Goal: Transaction & Acquisition: Purchase product/service

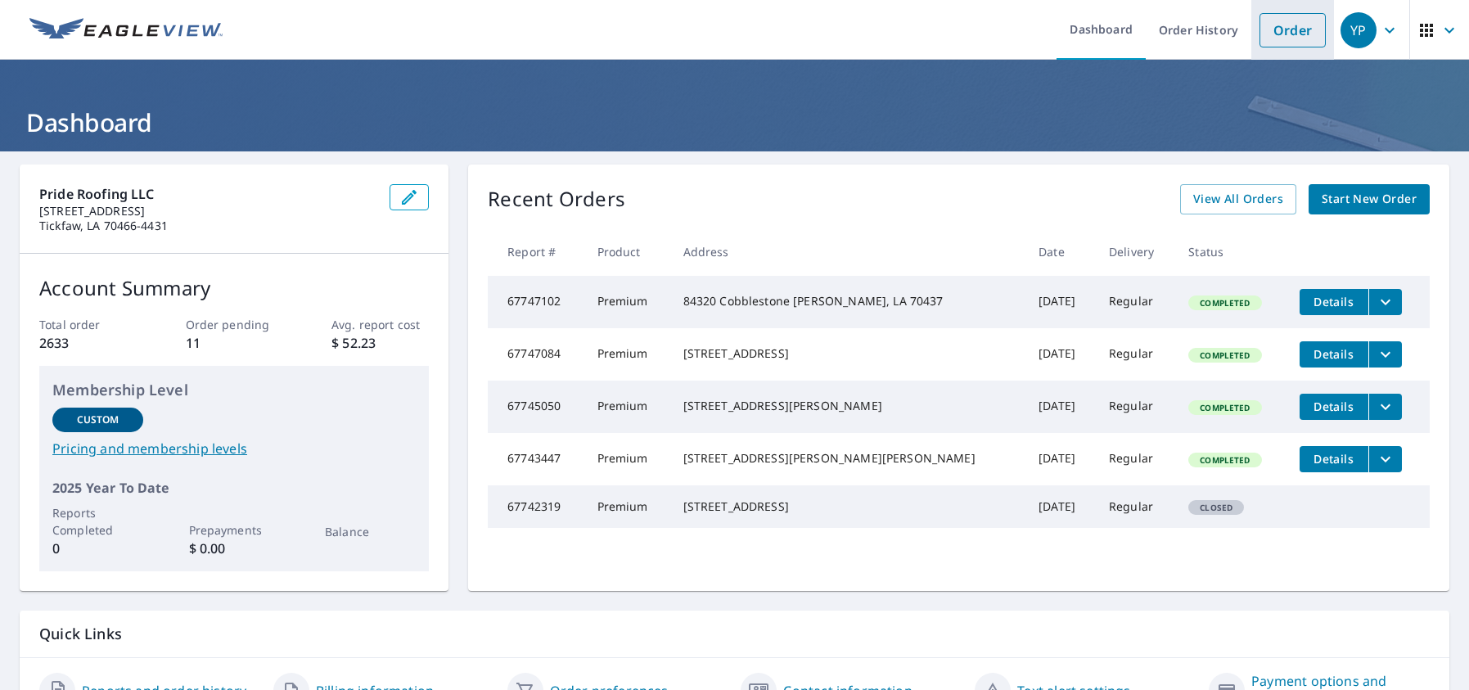
click at [1294, 38] on link "Order" at bounding box center [1292, 30] width 66 height 34
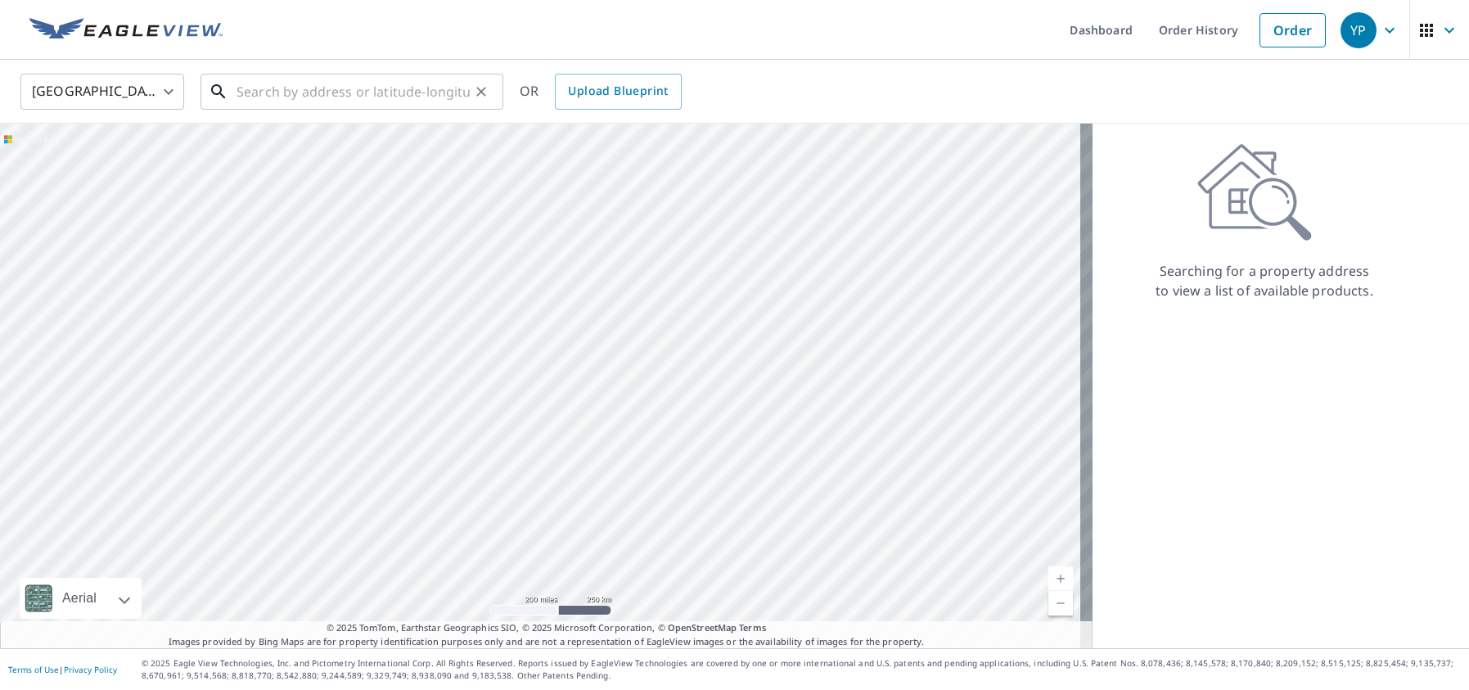
click at [283, 99] on input "text" at bounding box center [352, 92] width 233 height 46
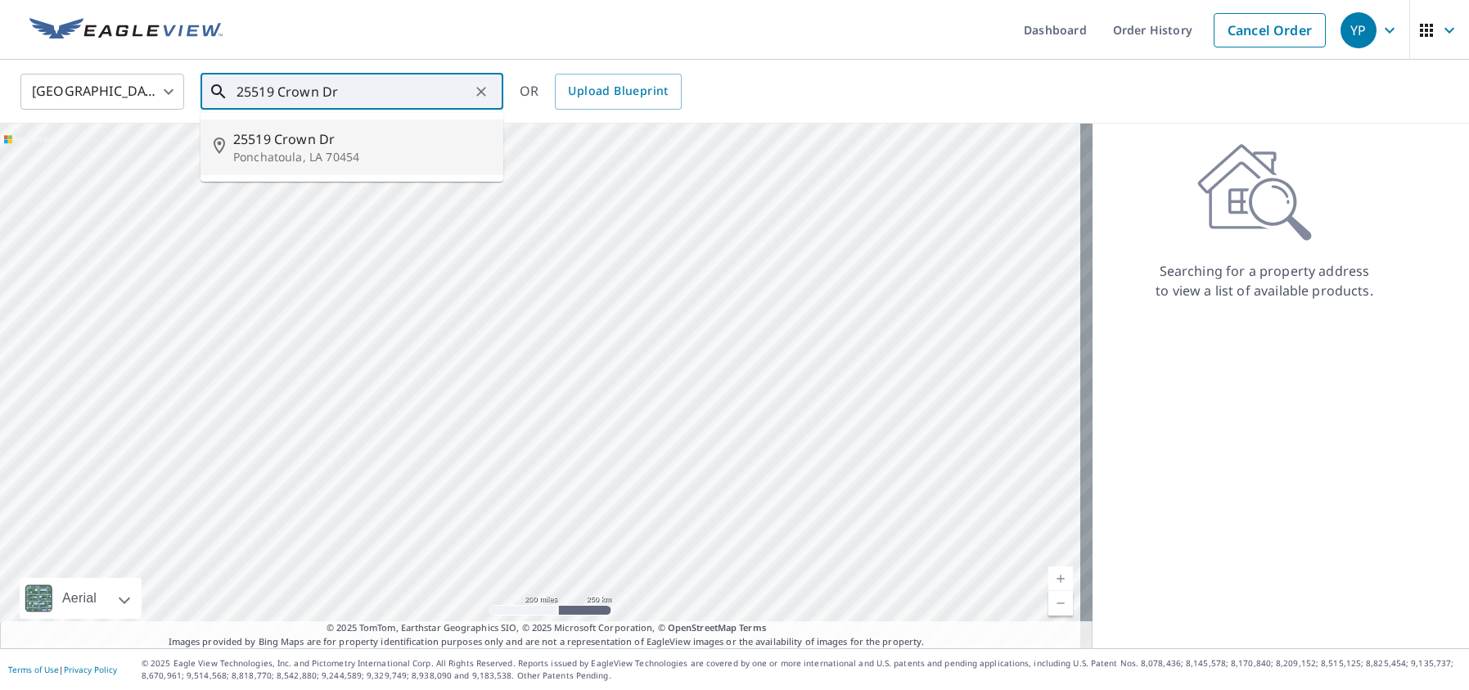
click at [297, 135] on span "25519 Crown Dr" at bounding box center [361, 139] width 257 height 20
type input "25519 Crown Dr Ponchatoula, LA 70454"
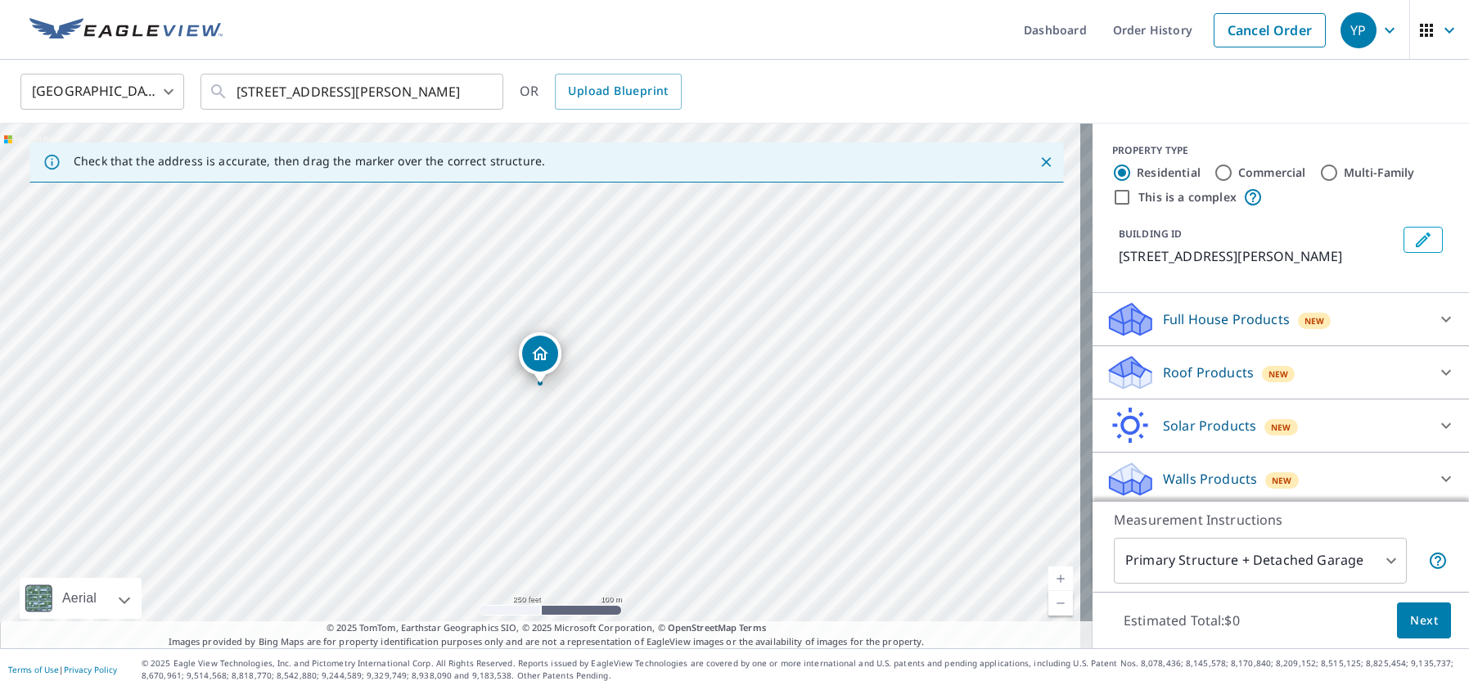
click at [1165, 353] on div "Roof Products New" at bounding box center [1265, 372] width 321 height 38
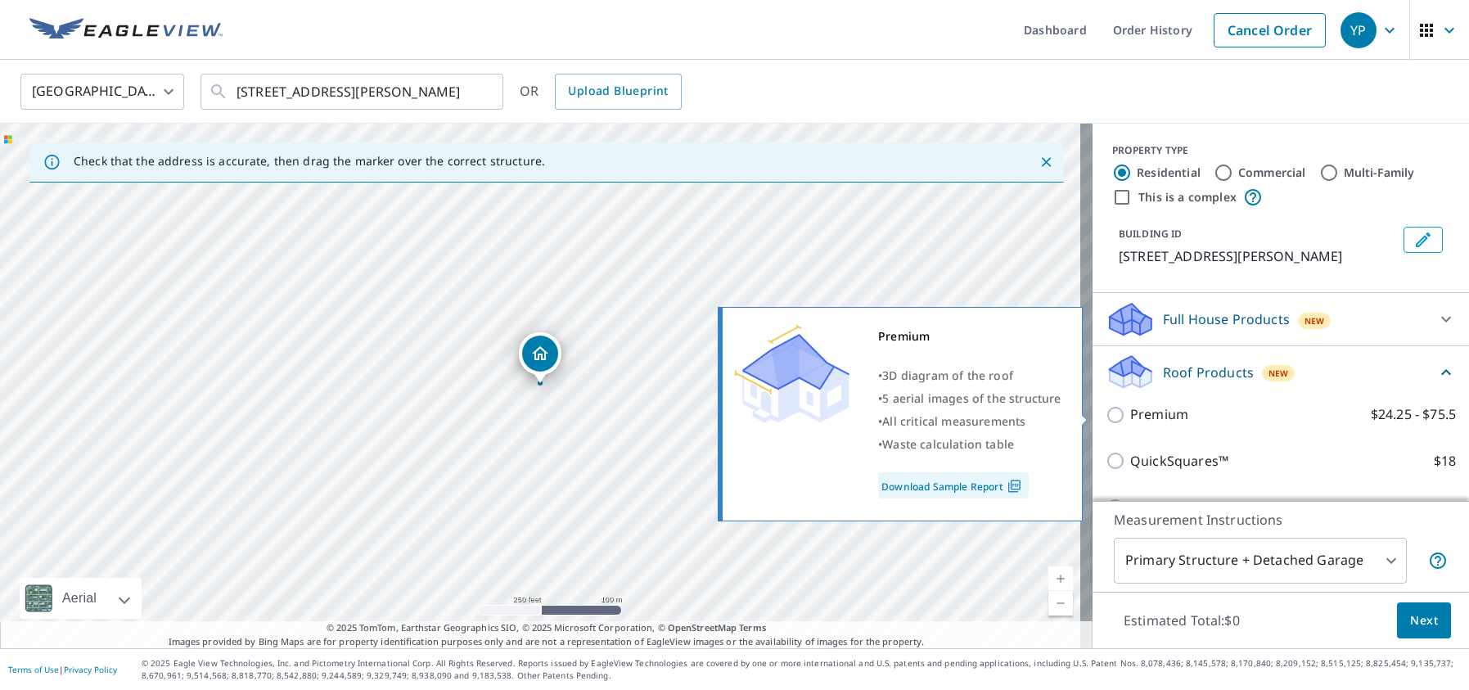
click at [1090, 411] on div "Premium • 3D diagram of the roof • 5 aerial images of the structure • All criti…" at bounding box center [907, 414] width 375 height 224
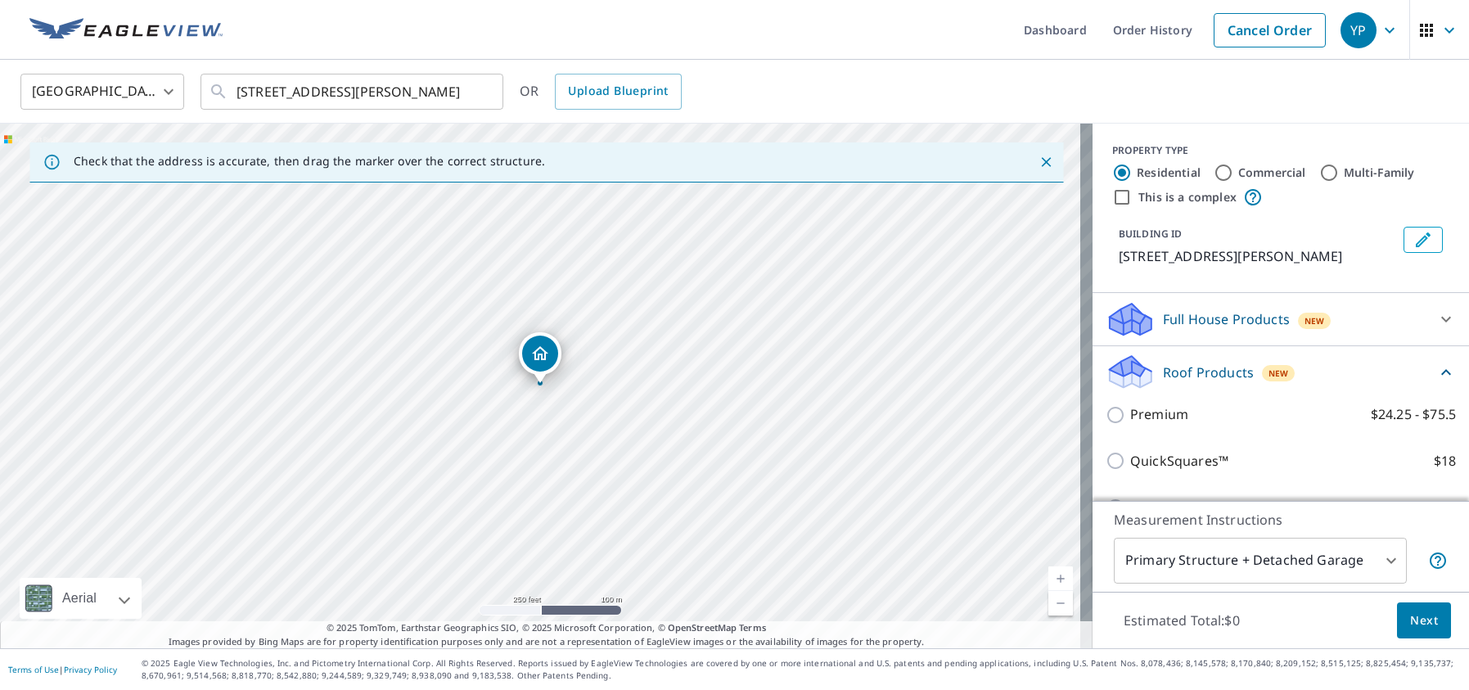
click at [1105, 412] on input "Premium $24.25 - $75.5" at bounding box center [1117, 415] width 25 height 20
checkbox input "true"
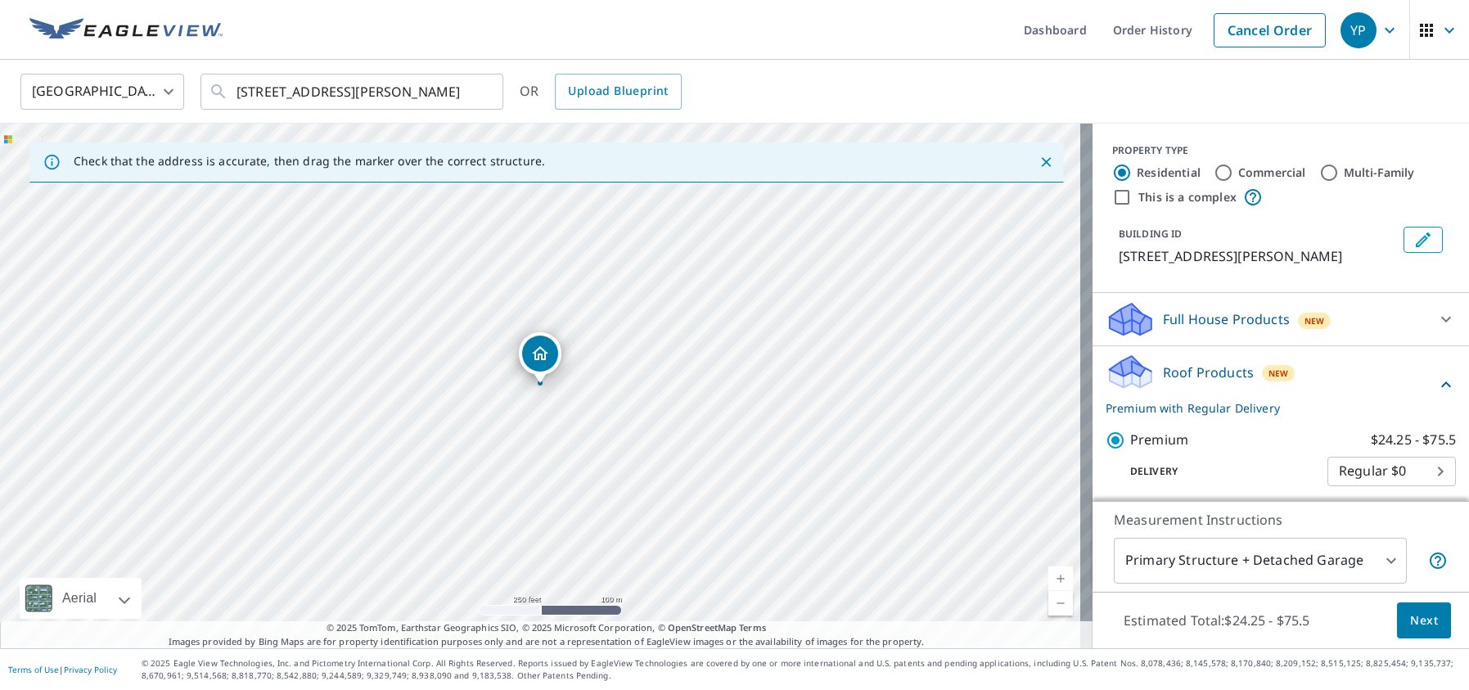
click at [1410, 612] on span "Next" at bounding box center [1424, 620] width 28 height 20
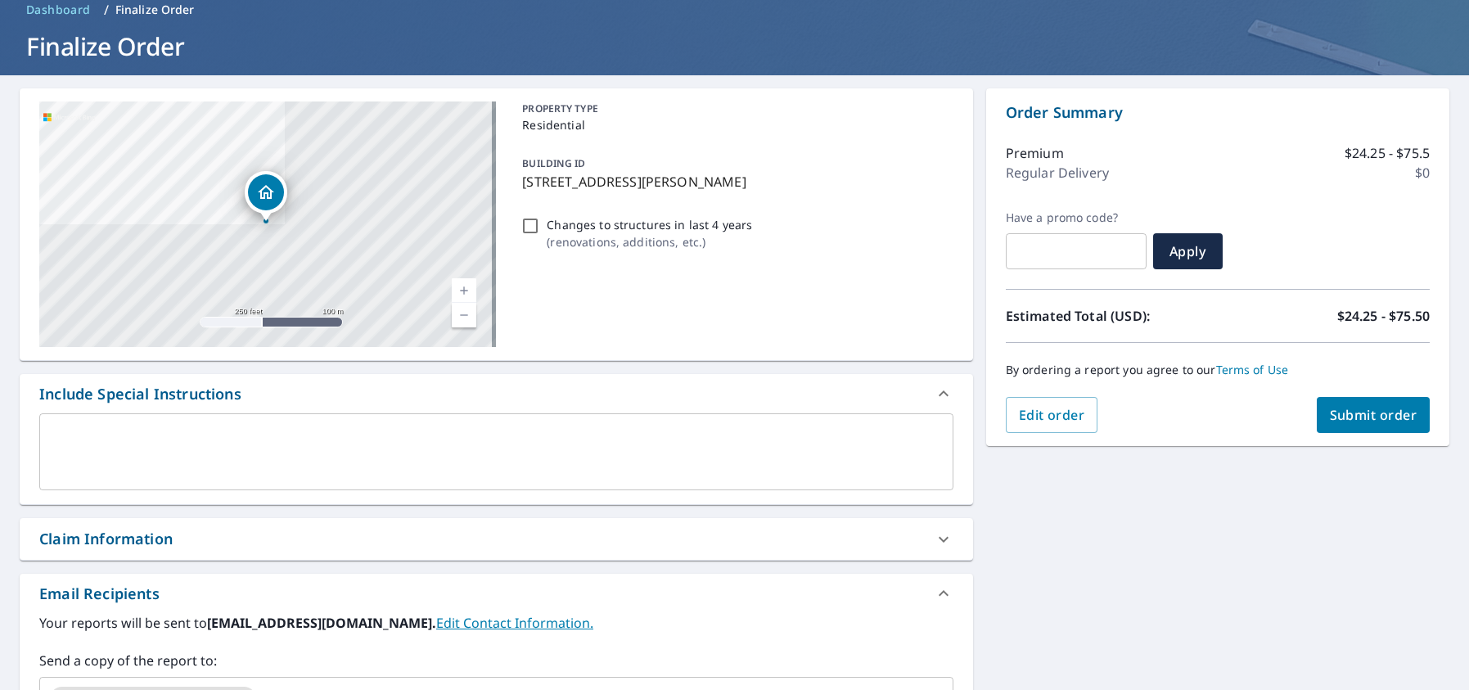
scroll to position [245, 0]
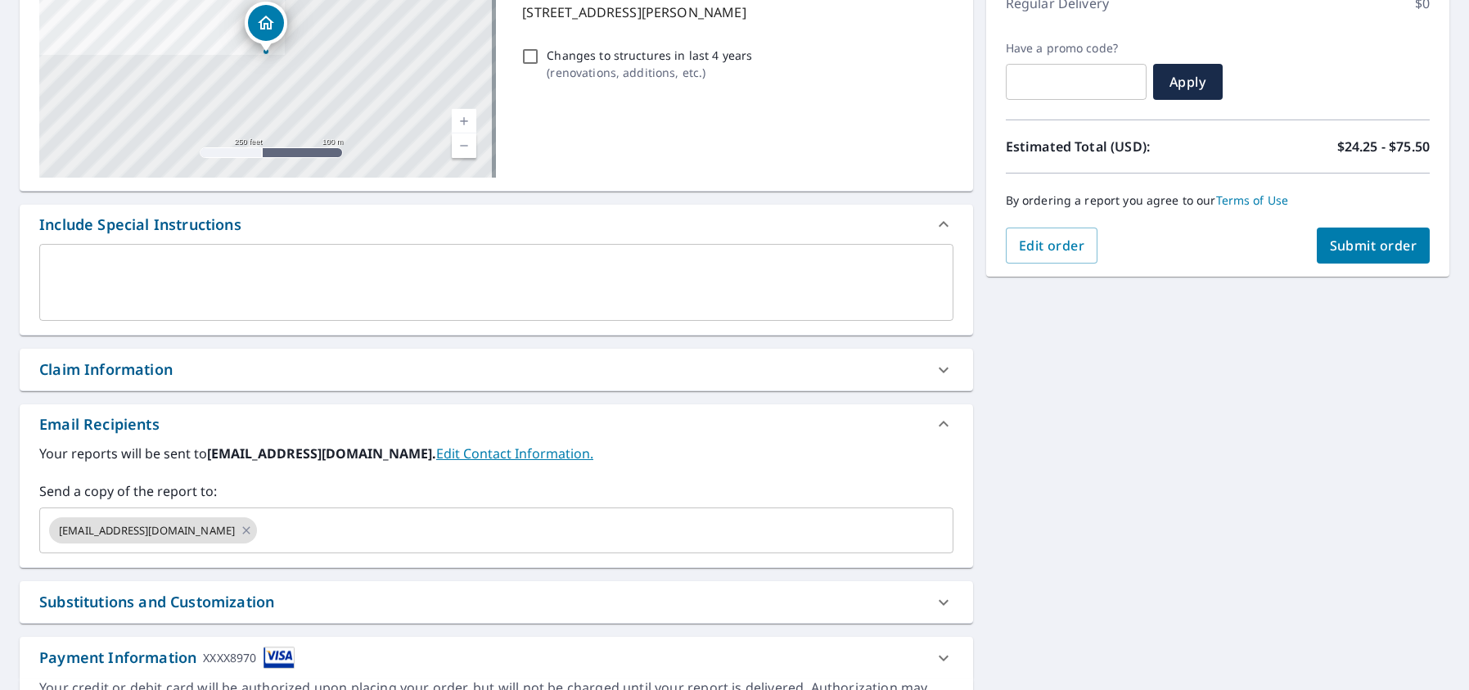
click at [403, 553] on div "Your reports will be sent to prideroofingcomp@gmail.com. Edit Contact Informati…" at bounding box center [496, 505] width 953 height 124
click at [412, 534] on input "text" at bounding box center [589, 530] width 661 height 31
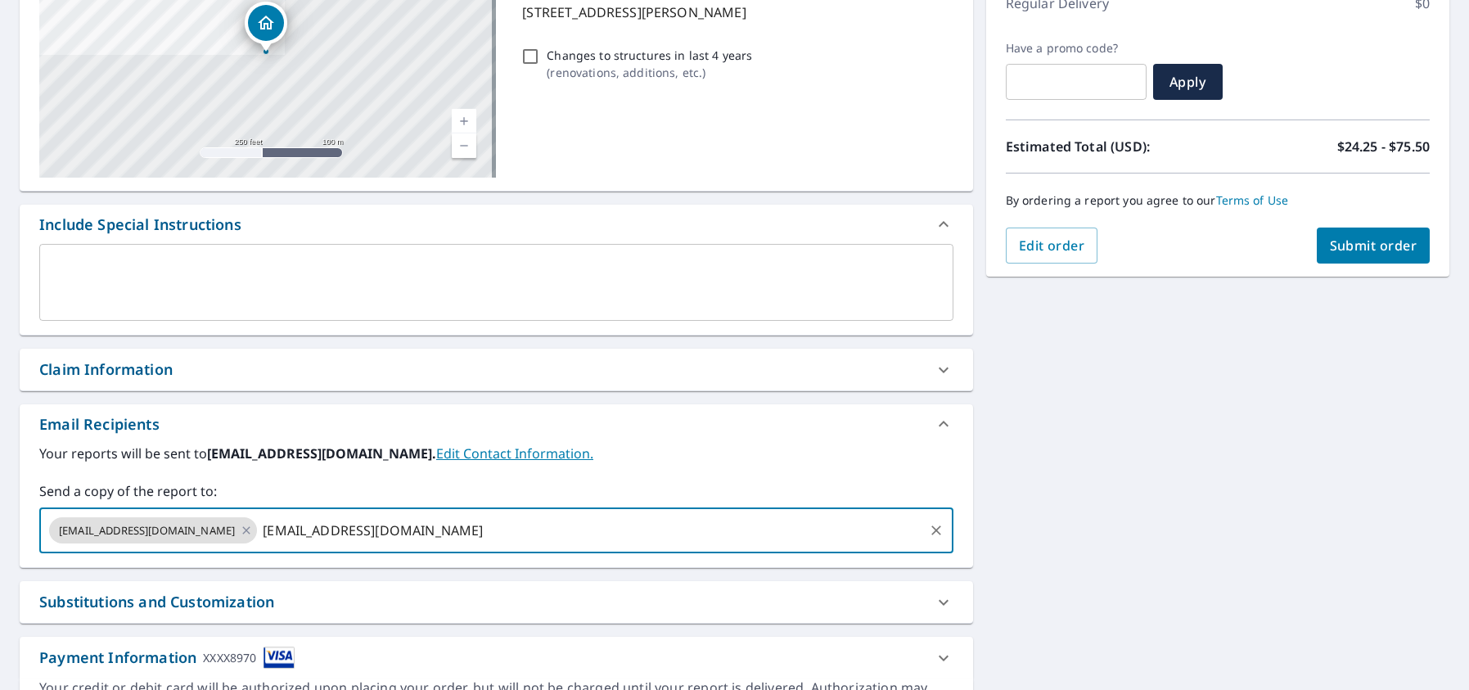
type input "[EMAIL_ADDRESS][DOMAIN_NAME]"
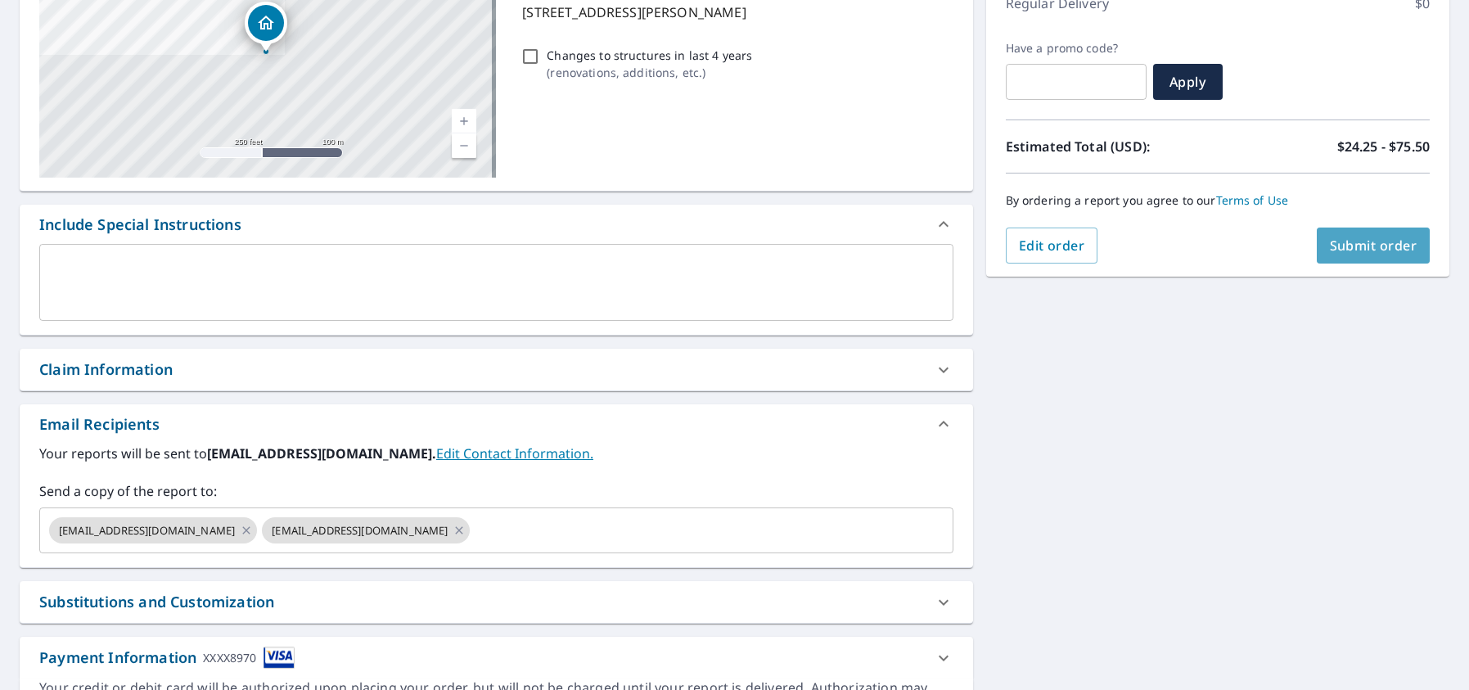
click at [1355, 241] on span "Submit order" at bounding box center [1374, 245] width 88 height 18
checkbox input "true"
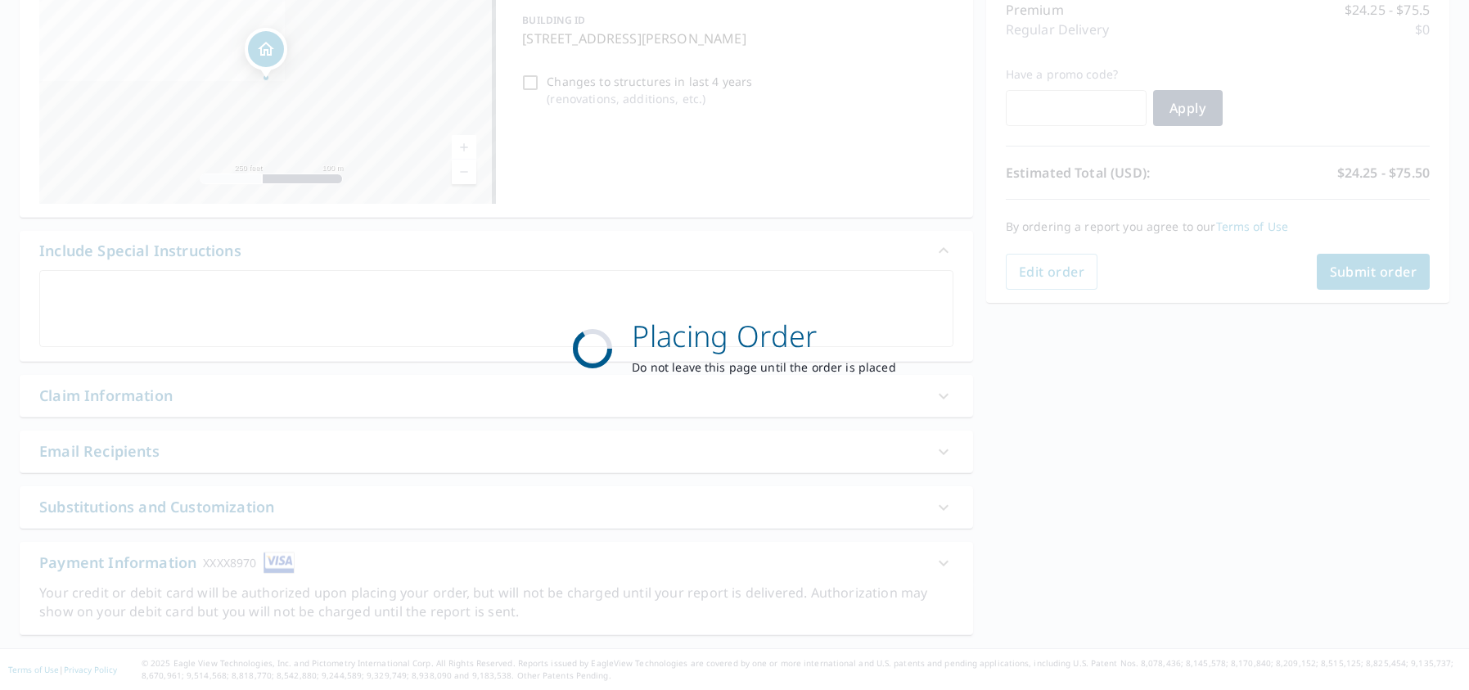
scroll to position [219, 0]
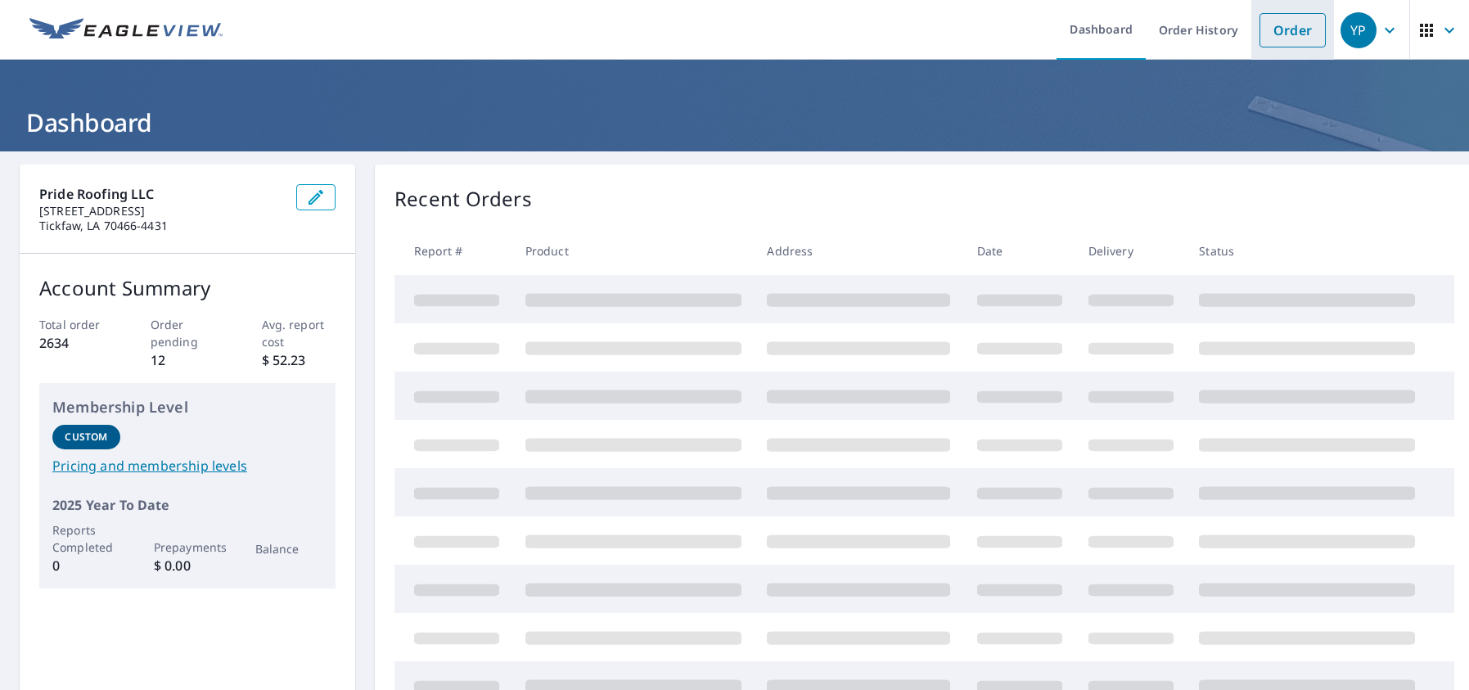
click at [1267, 20] on link "Order" at bounding box center [1292, 30] width 66 height 34
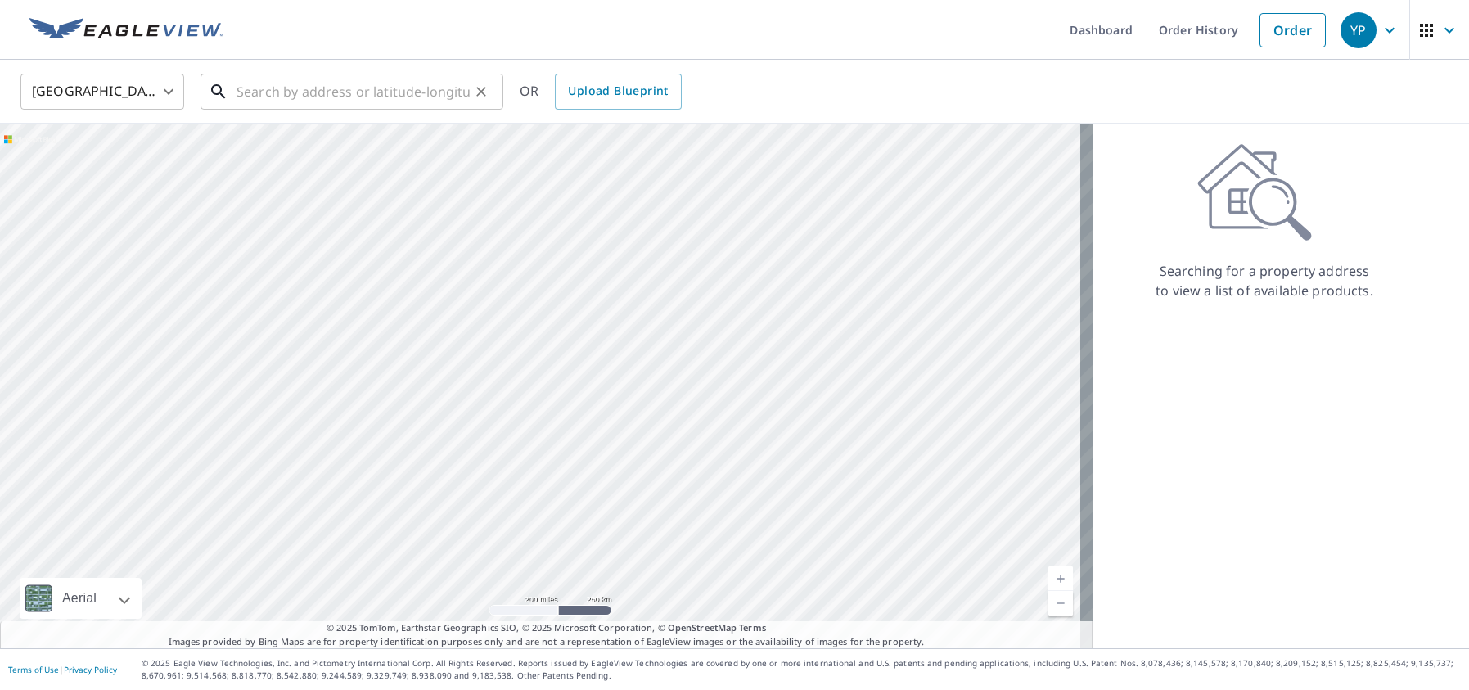
click at [351, 100] on input "text" at bounding box center [352, 92] width 233 height 46
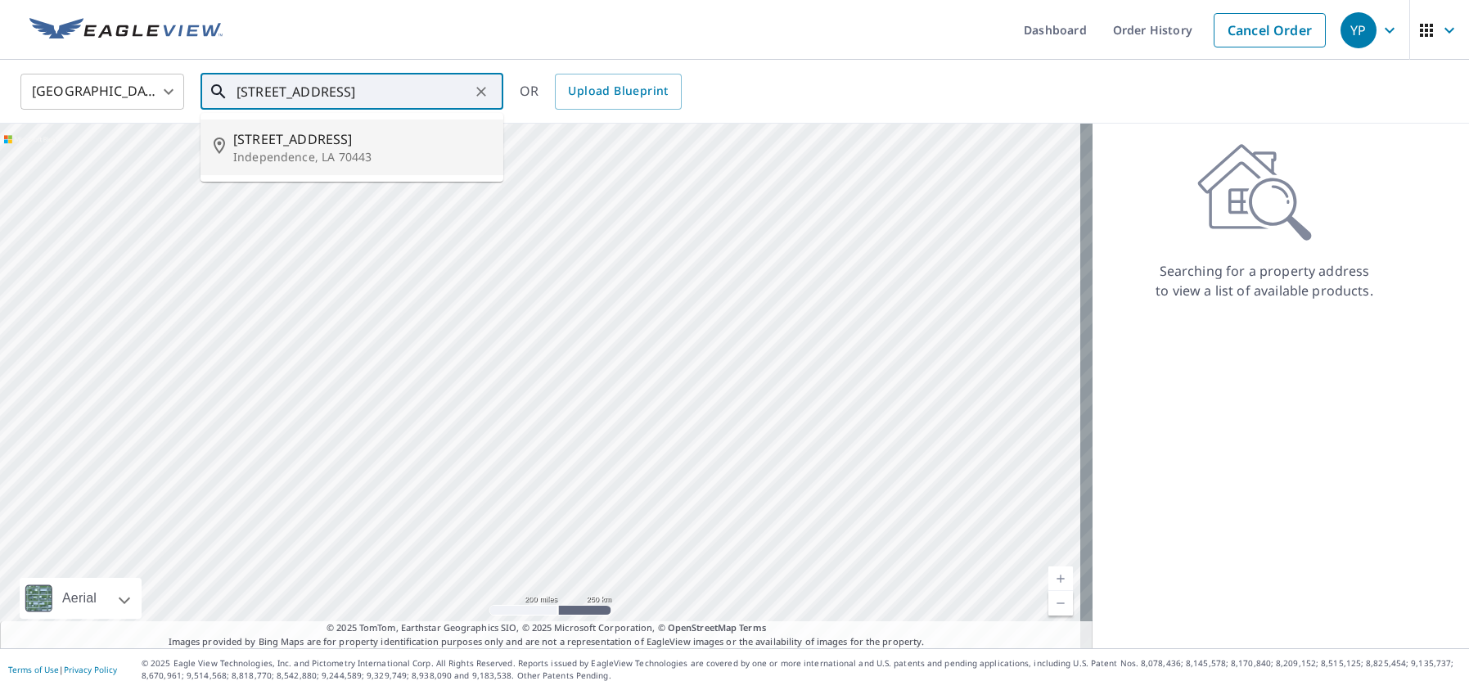
click at [333, 149] on p "Independence, LA 70443" at bounding box center [361, 157] width 257 height 16
type input "451 W 5th St Independence, LA 70443"
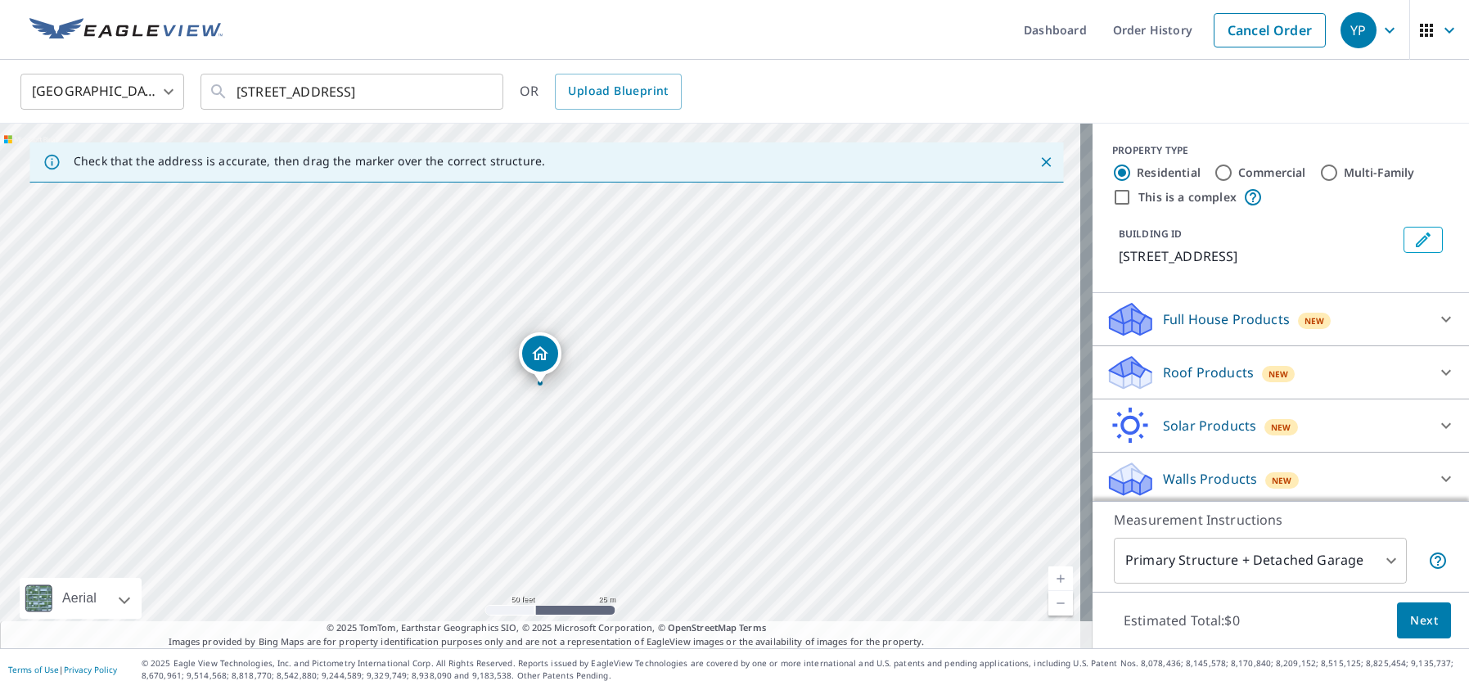
click at [1173, 372] on p "Roof Products" at bounding box center [1208, 372] width 91 height 20
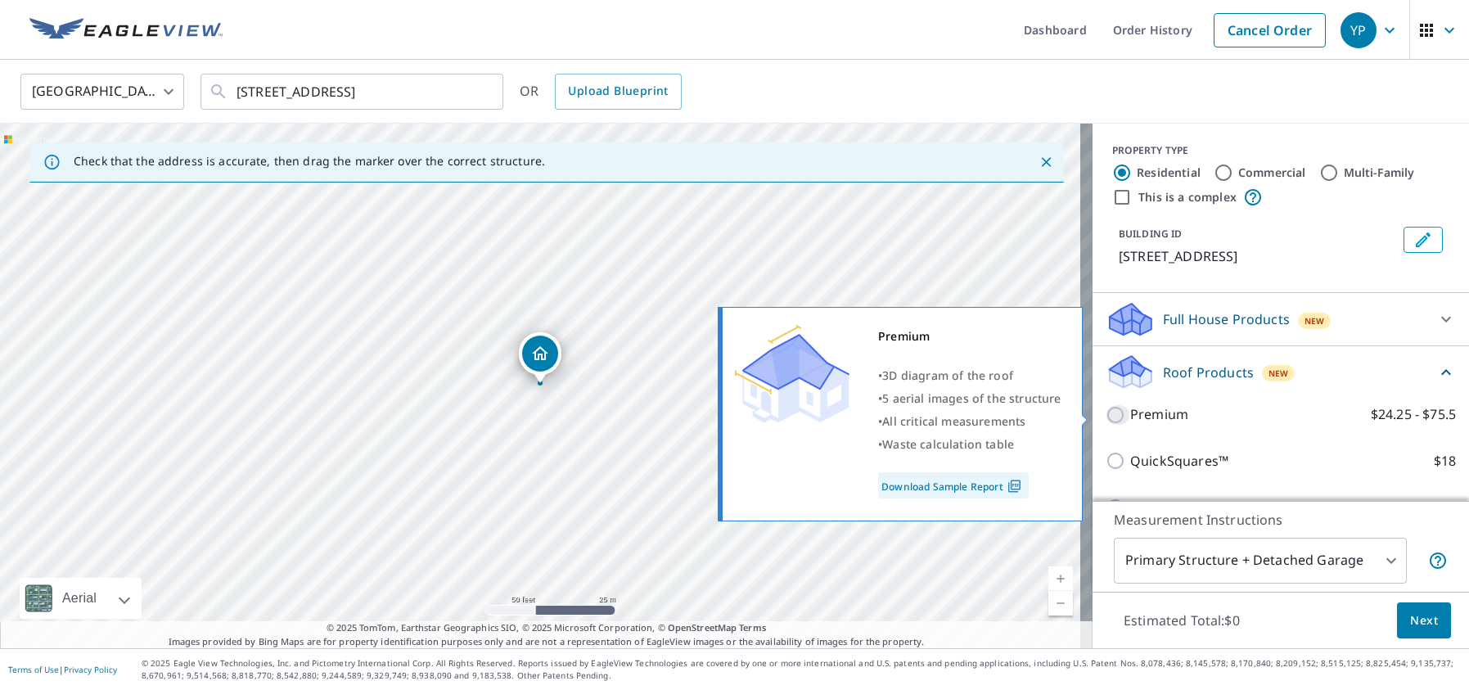
click at [1105, 412] on input "Premium $24.25 - $75.5" at bounding box center [1117, 415] width 25 height 20
checkbox input "true"
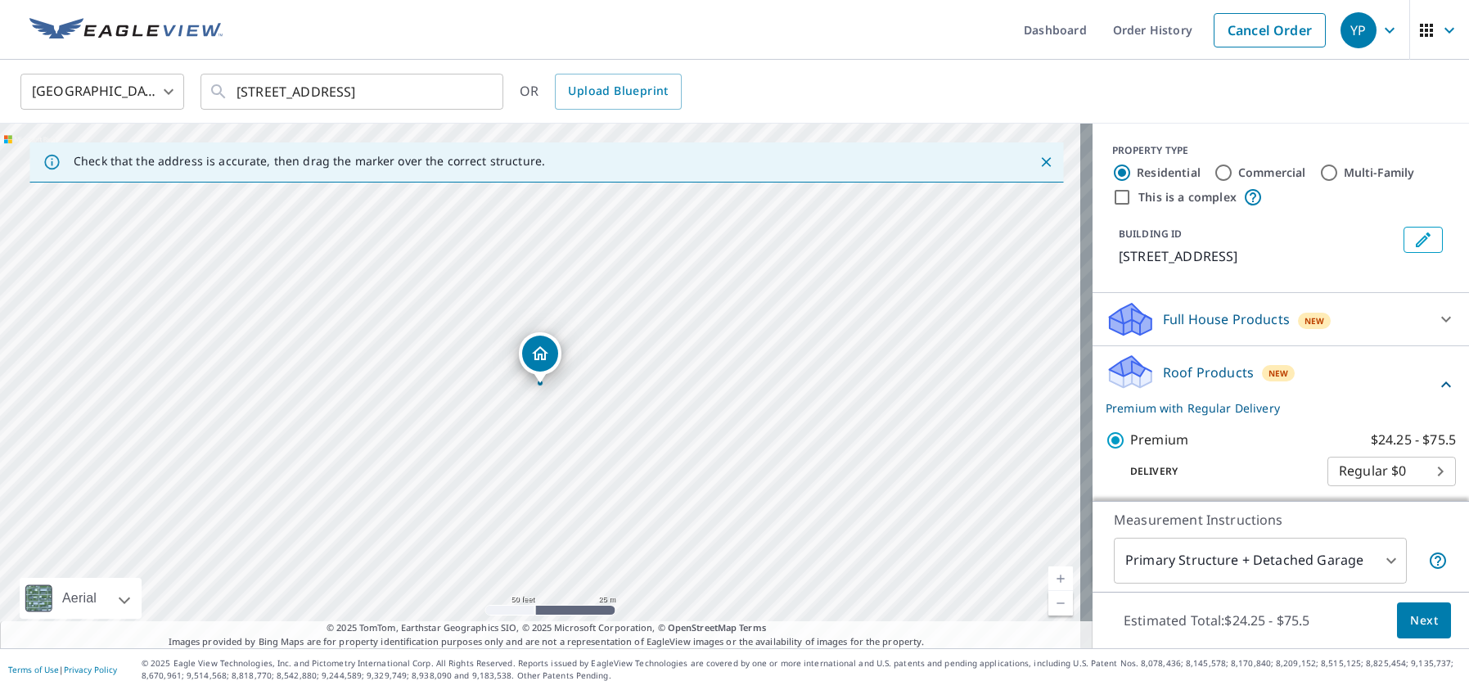
click at [1419, 621] on span "Next" at bounding box center [1424, 620] width 28 height 20
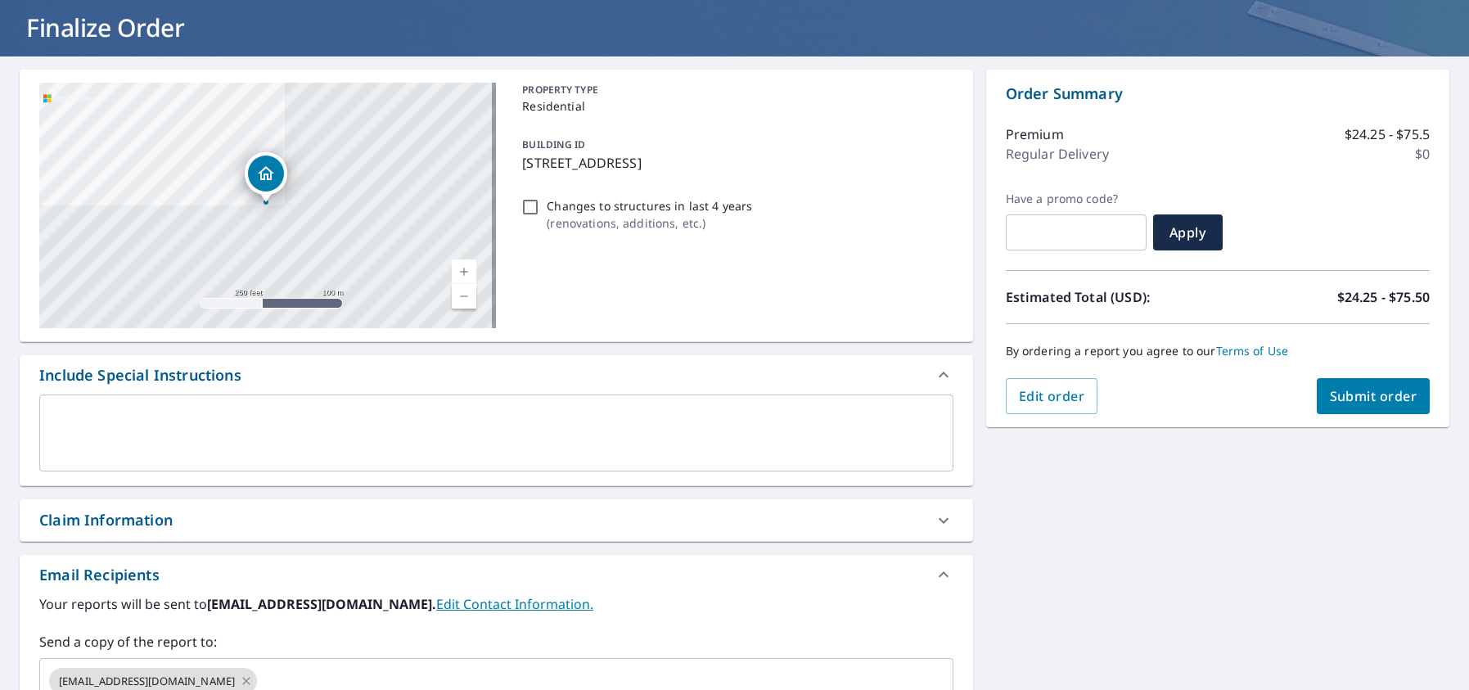
scroll to position [245, 0]
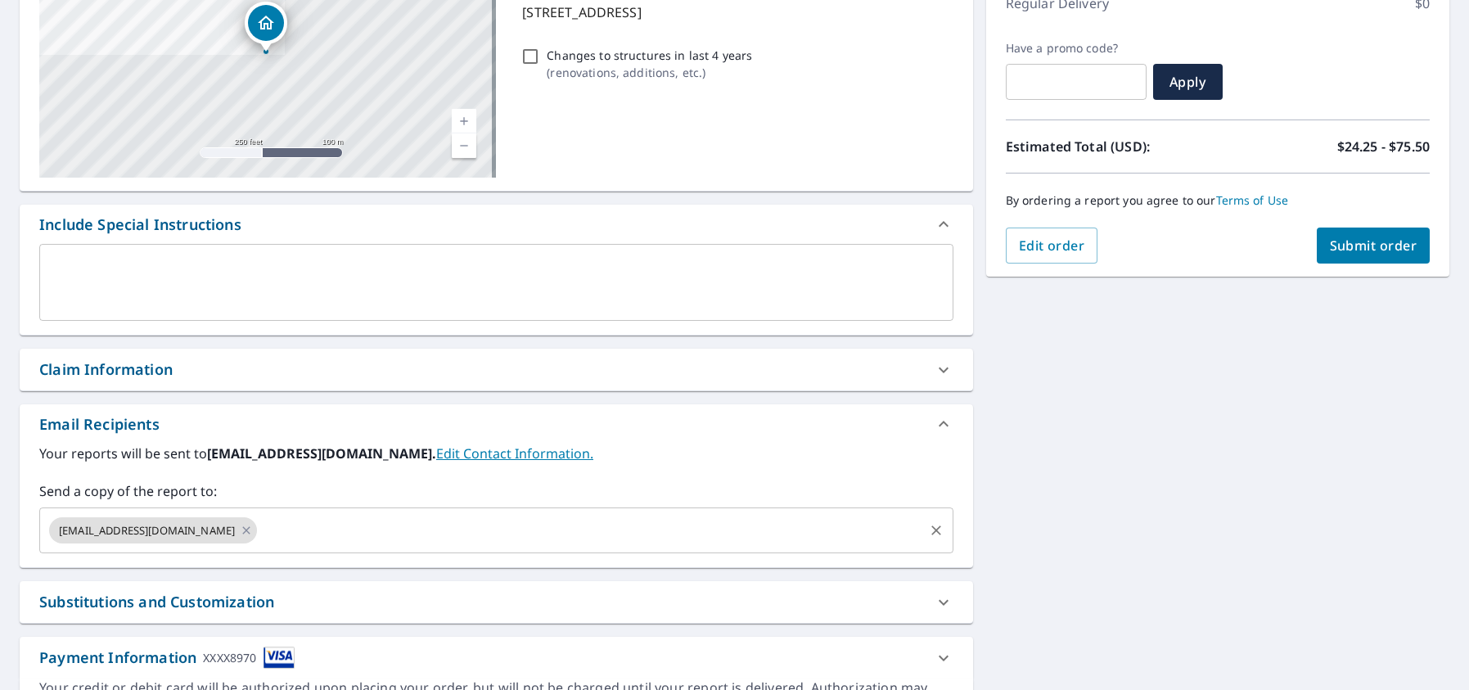
click at [328, 529] on input "text" at bounding box center [589, 530] width 661 height 31
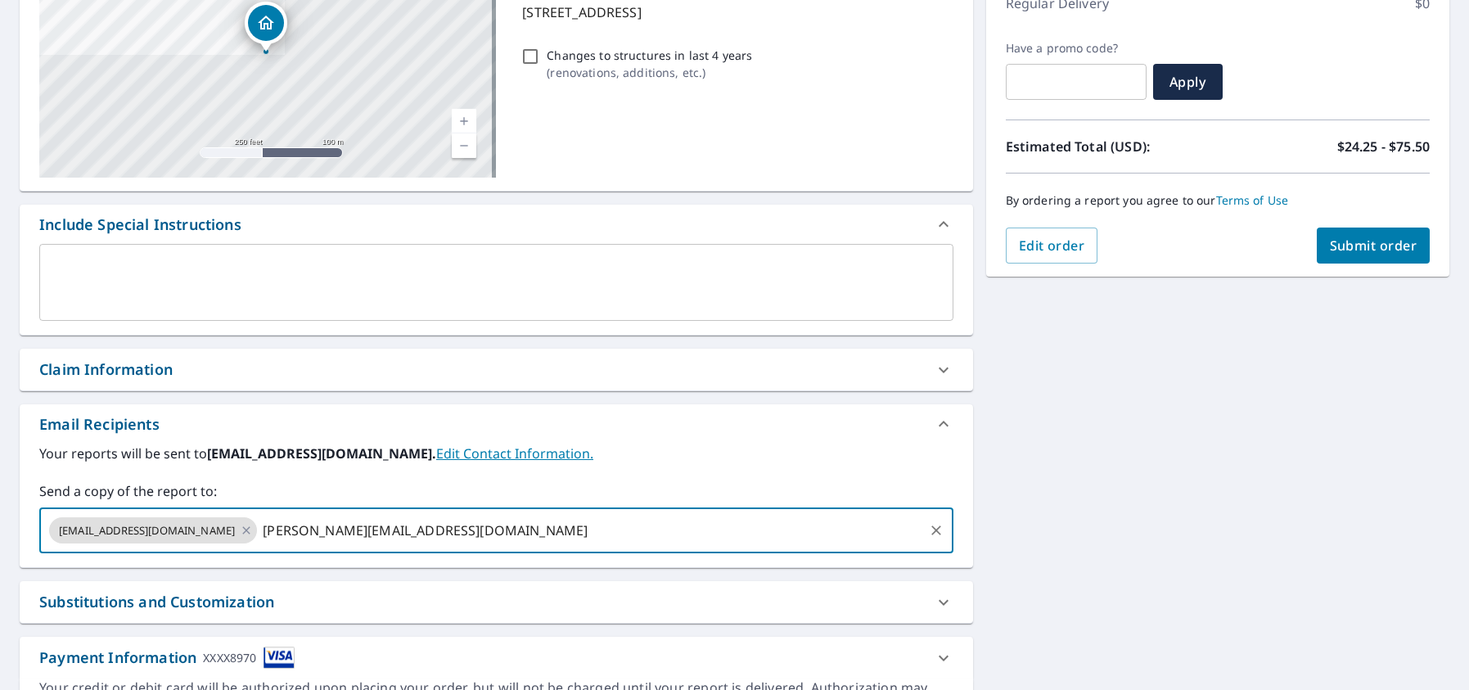
type input "james.prideroofing@gmail.com"
checkbox input "true"
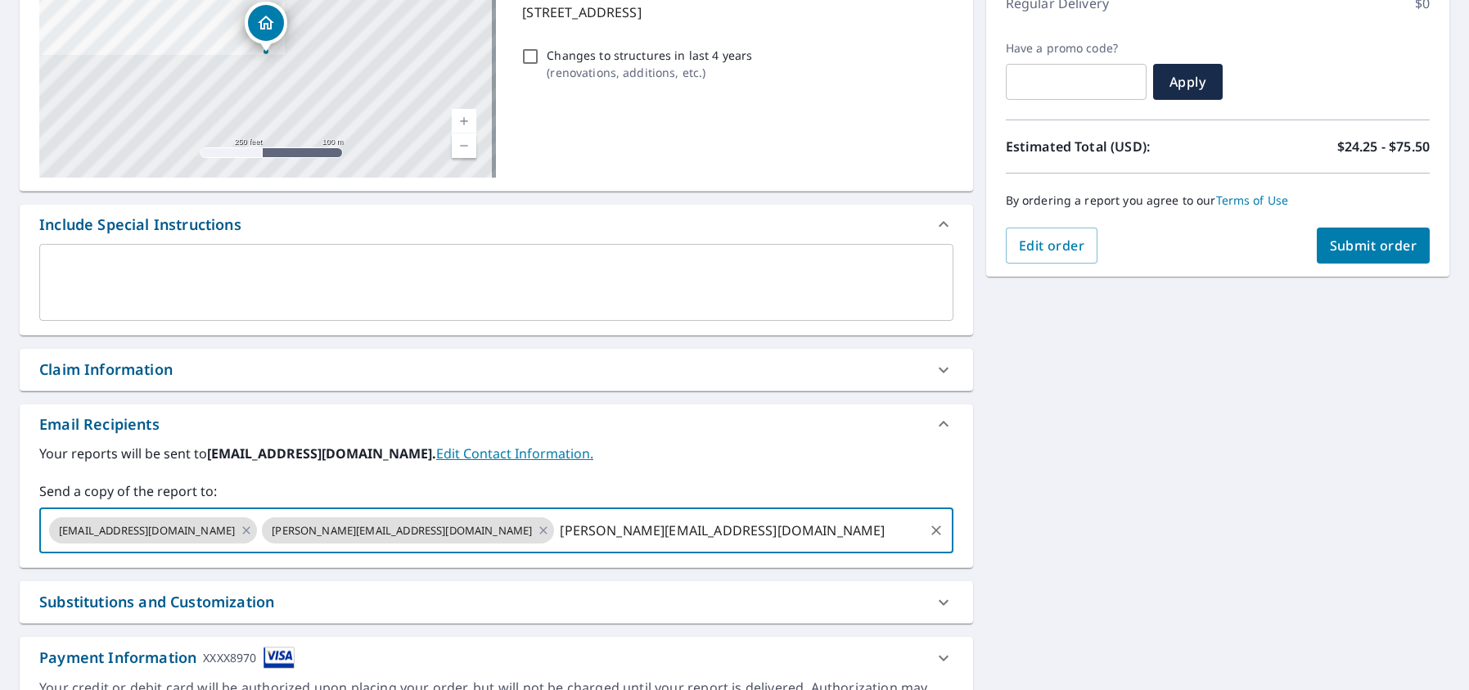
type input "brandon.prideroofing@gmail.com"
click at [1363, 234] on button "Submit order" at bounding box center [1374, 245] width 114 height 36
checkbox input "true"
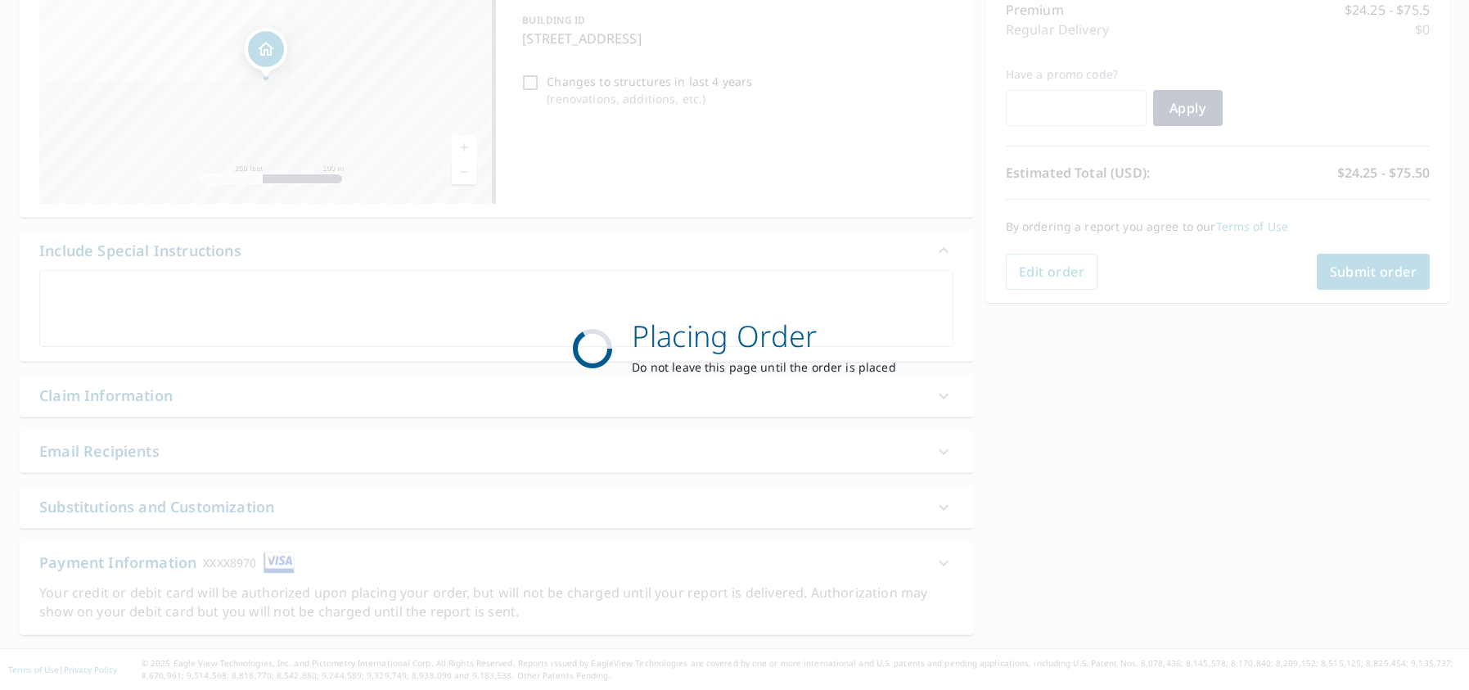
scroll to position [219, 0]
